Goal: Information Seeking & Learning: Find specific fact

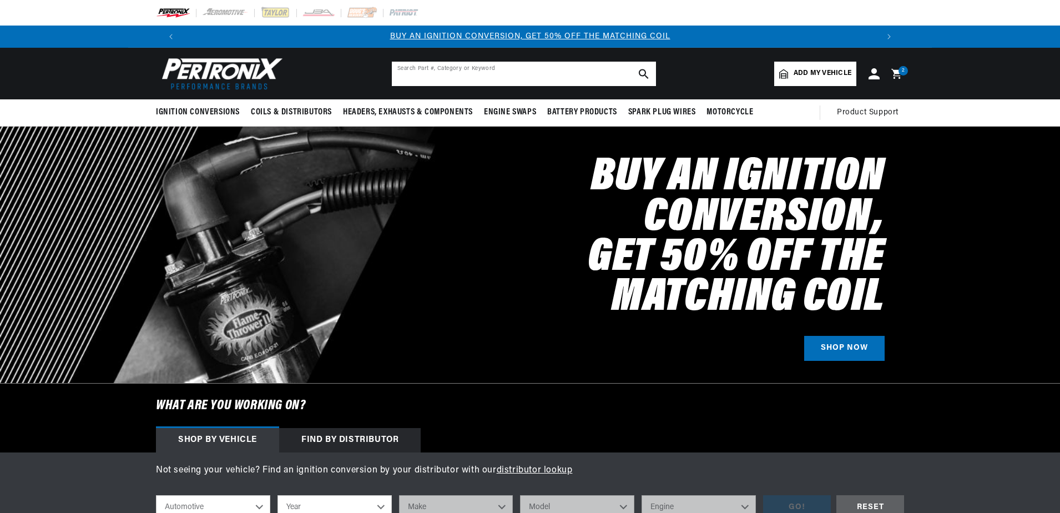
click at [542, 76] on input "text" at bounding box center [524, 74] width 264 height 24
paste input "6616SJT"
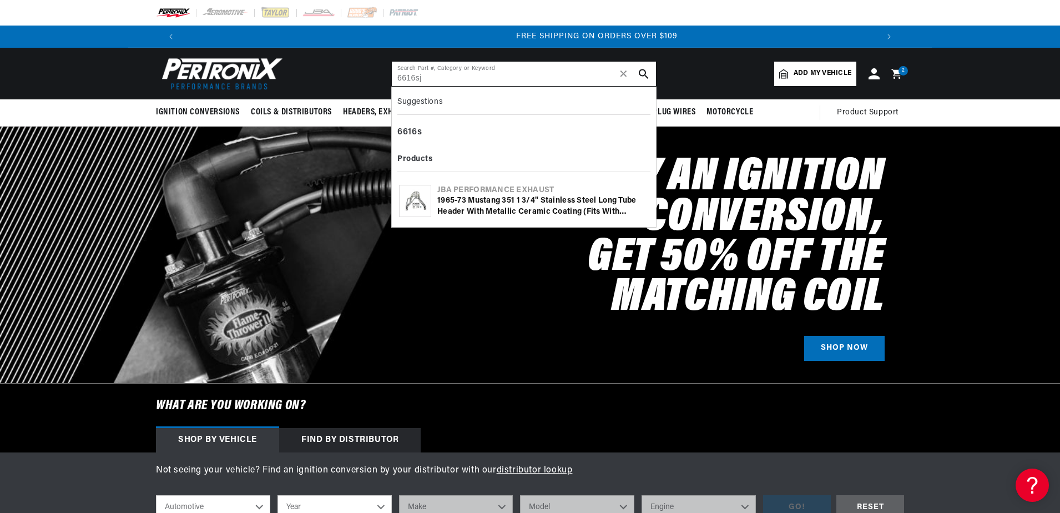
scroll to position [0, 1387]
type input "6616sj"
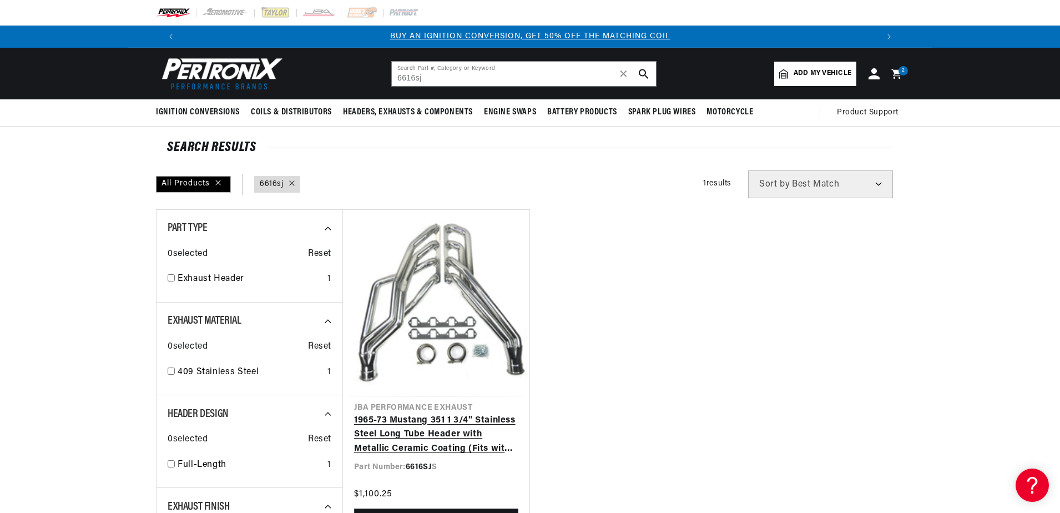
click at [480, 414] on link "1965-73 Mustang 351 1 3/4" Stainless Steel Long Tube Header with Metallic Ceram…" at bounding box center [436, 435] width 164 height 43
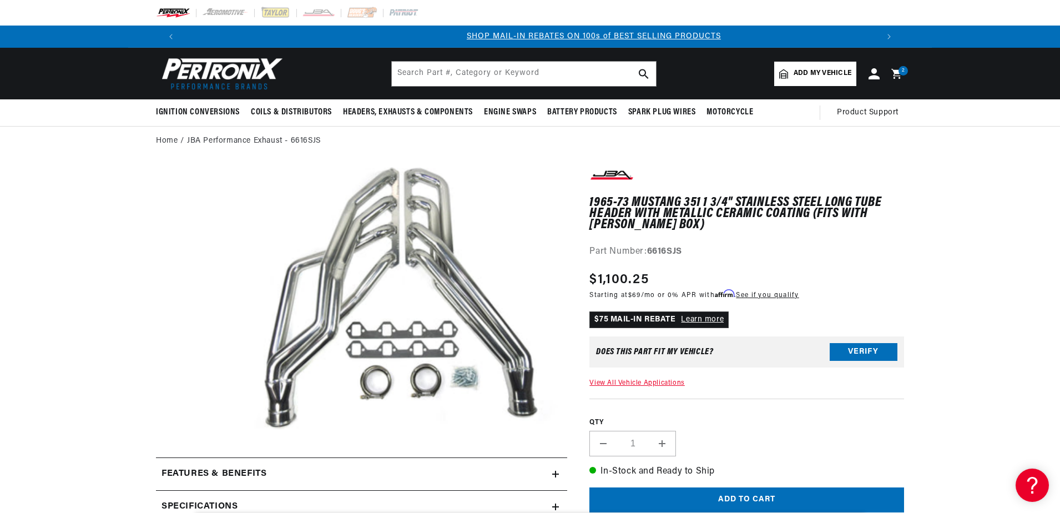
scroll to position [0, 693]
drag, startPoint x: 694, startPoint y: 250, endPoint x: 649, endPoint y: 252, distance: 45.0
click at [649, 252] on div "Part Number: 6616SJS" at bounding box center [747, 252] width 315 height 14
copy strong "6616SJS"
